Goal: Navigation & Orientation: Browse casually

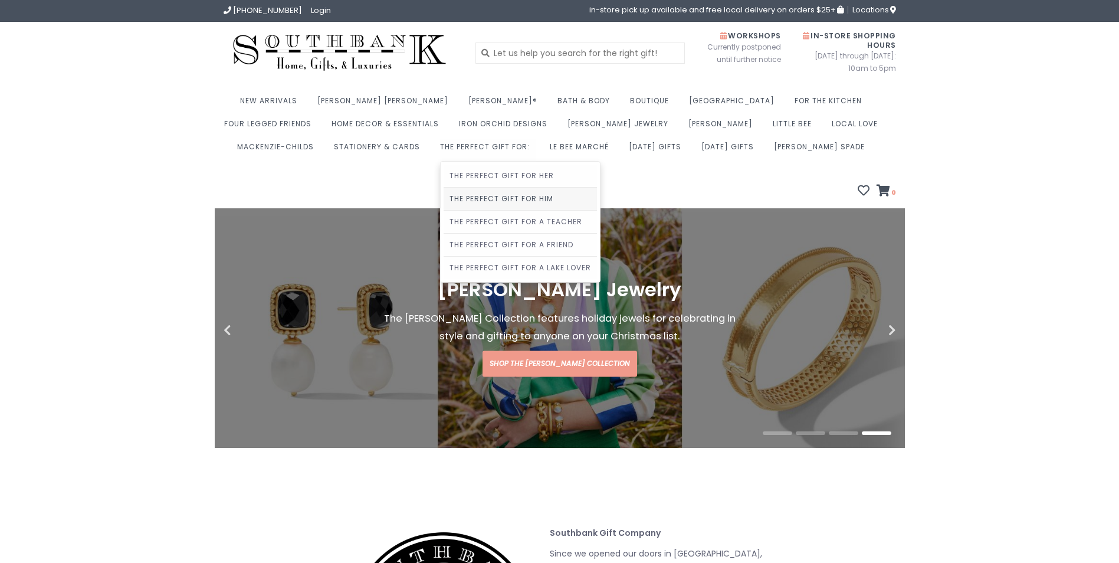
click at [444, 200] on link "The Perfect Gift For Him" at bounding box center [520, 199] width 153 height 22
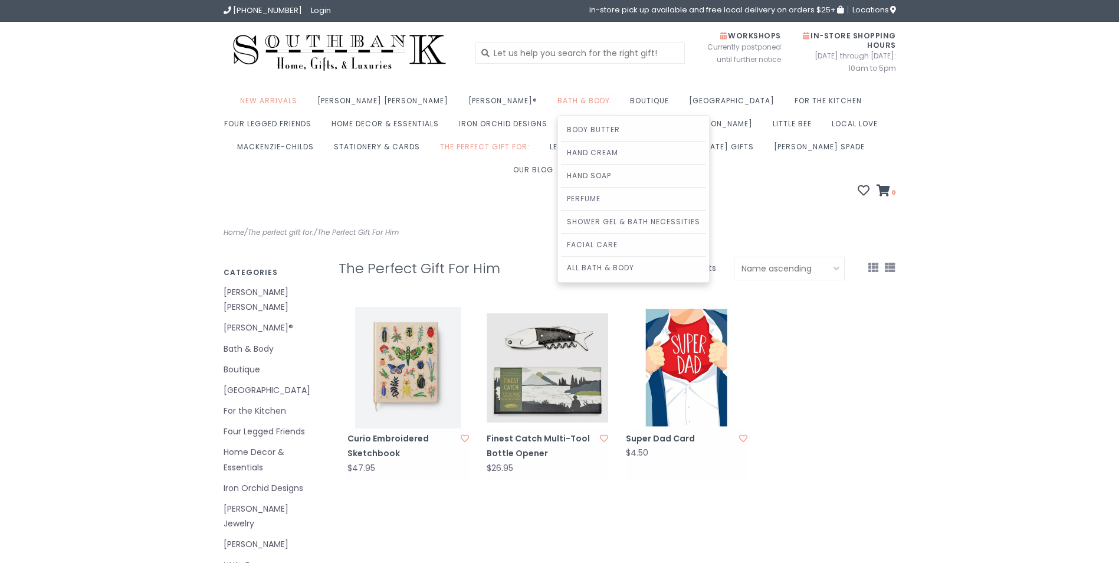
click at [558, 104] on link "Bath & Body" at bounding box center [587, 104] width 58 height 23
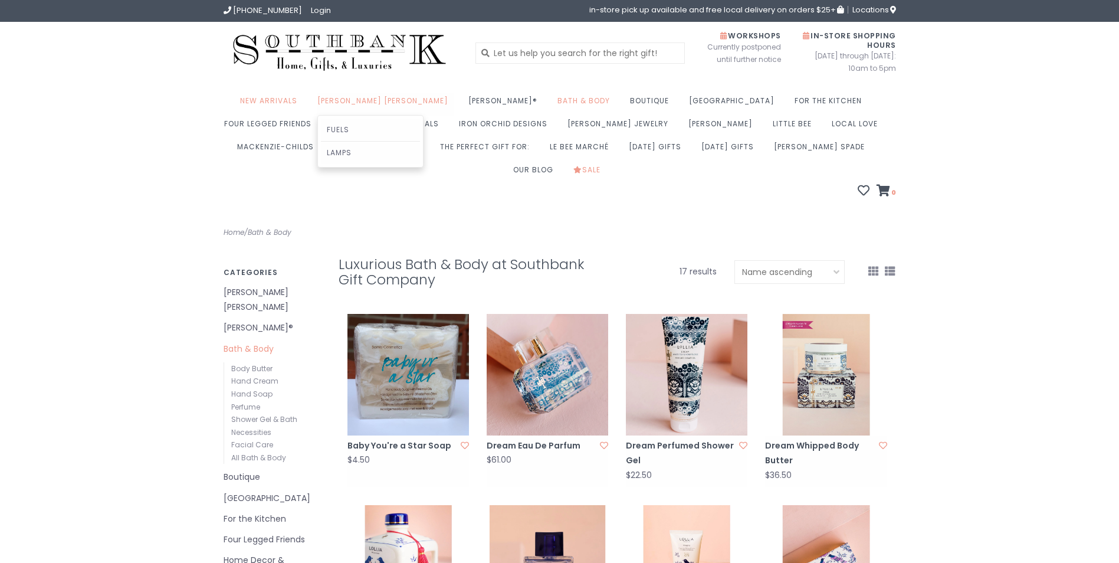
click at [345, 95] on link "[PERSON_NAME] [PERSON_NAME]" at bounding box center [385, 104] width 137 height 23
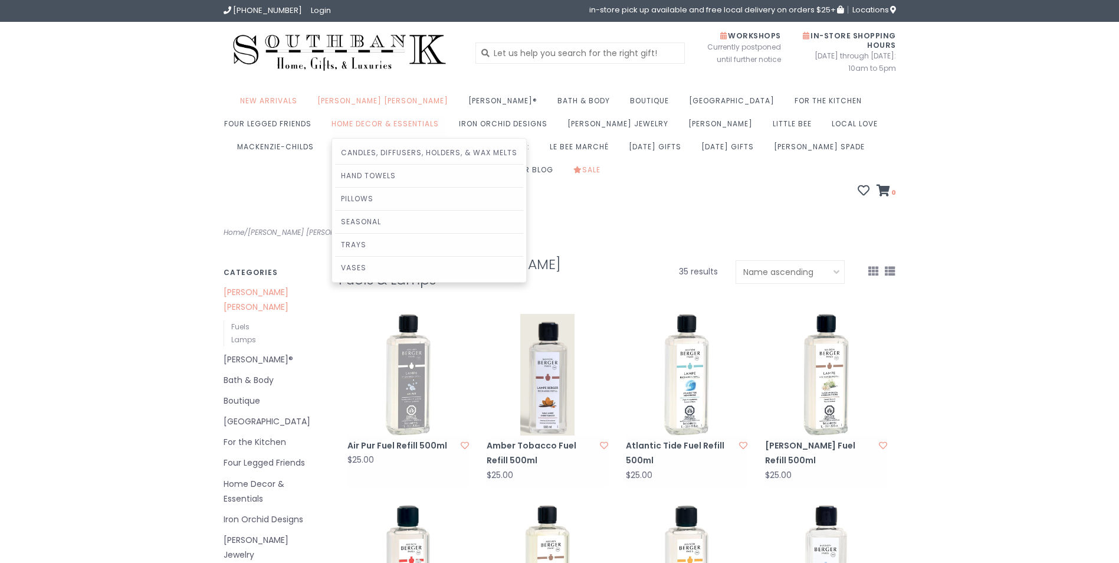
click at [332, 116] on link "Home Decor & Essentials" at bounding box center [388, 127] width 113 height 23
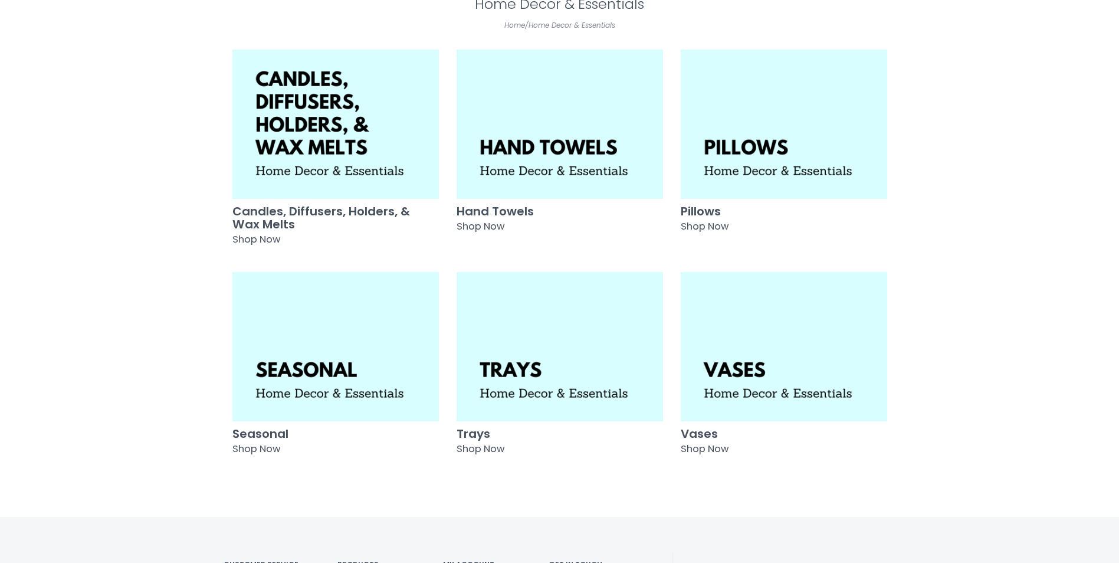
scroll to position [236, 0]
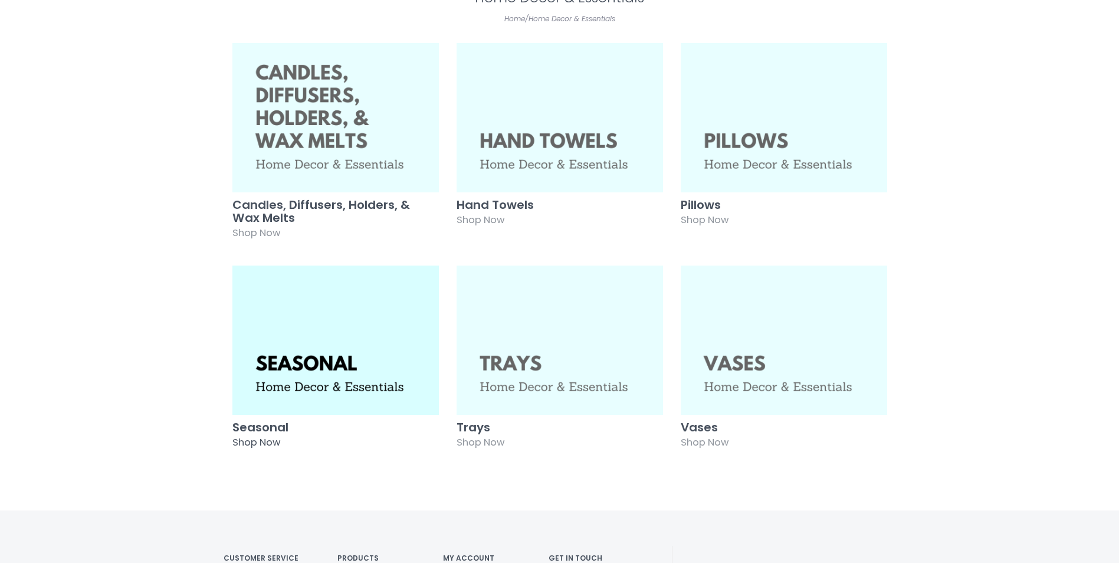
click at [410, 335] on img at bounding box center [336, 340] width 207 height 149
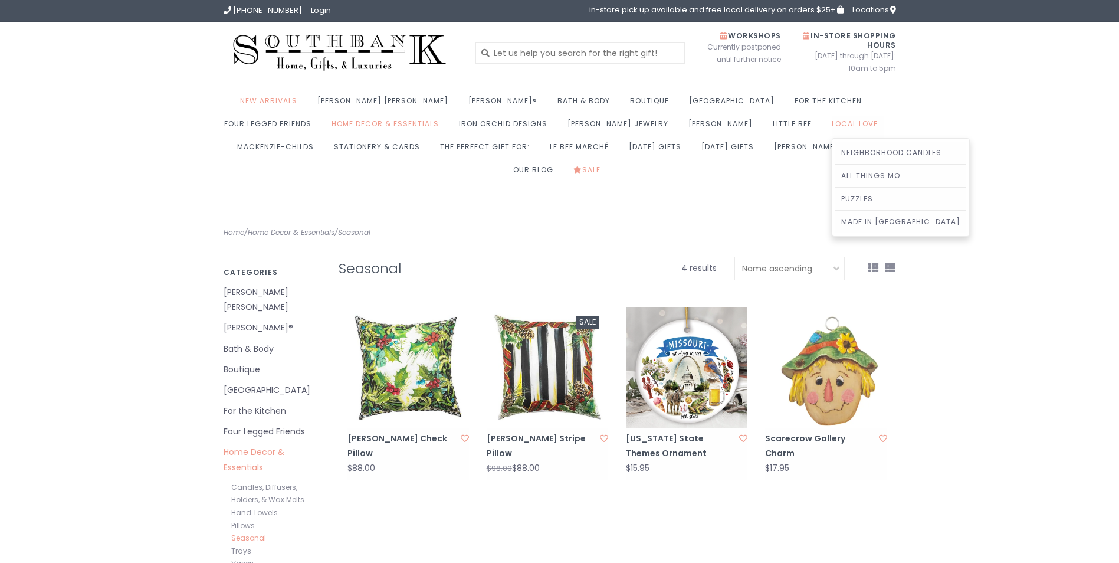
click at [832, 119] on link "Local Love" at bounding box center [858, 127] width 52 height 23
